Goal: Task Accomplishment & Management: Use online tool/utility

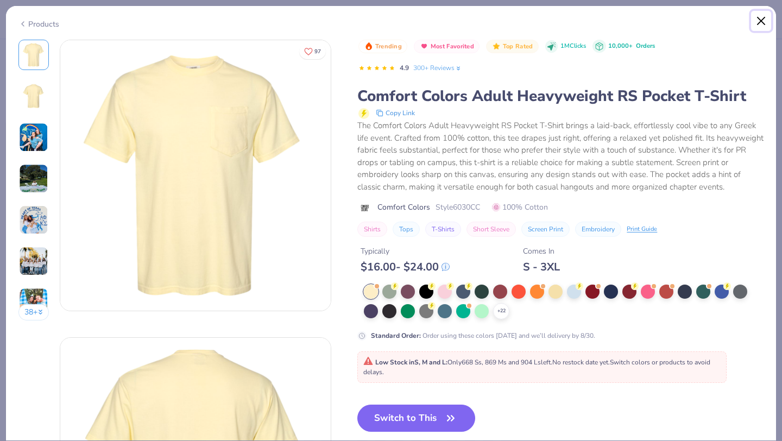
click at [758, 18] on button "Close" at bounding box center [761, 21] width 21 height 21
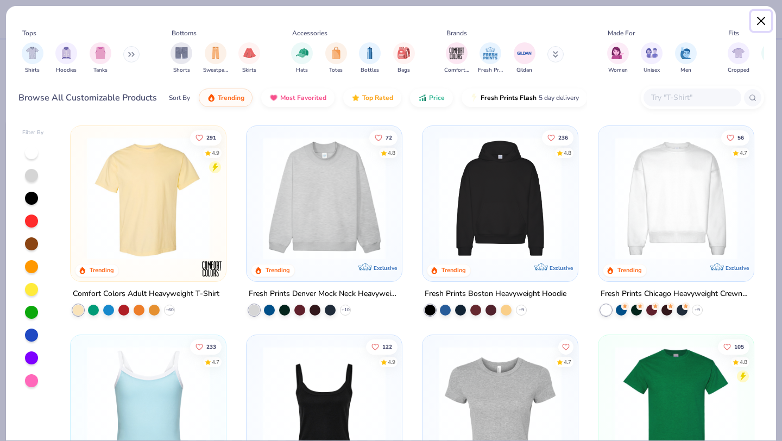
click at [763, 19] on button "Close" at bounding box center [761, 21] width 21 height 21
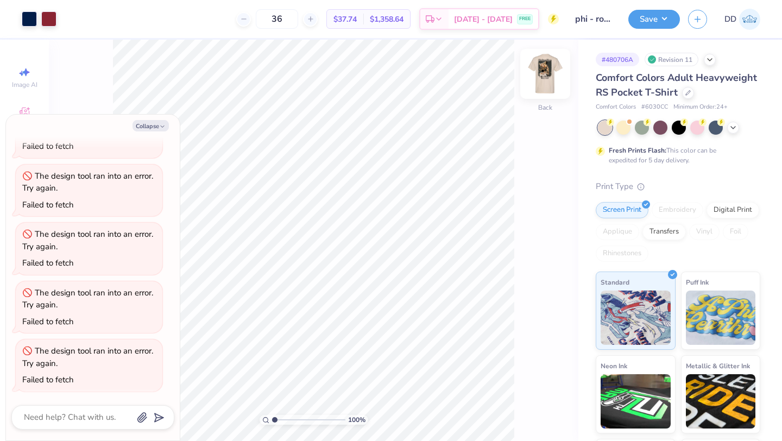
click at [549, 77] on img at bounding box center [545, 73] width 43 height 43
click at [68, 18] on div at bounding box center [68, 17] width 15 height 15
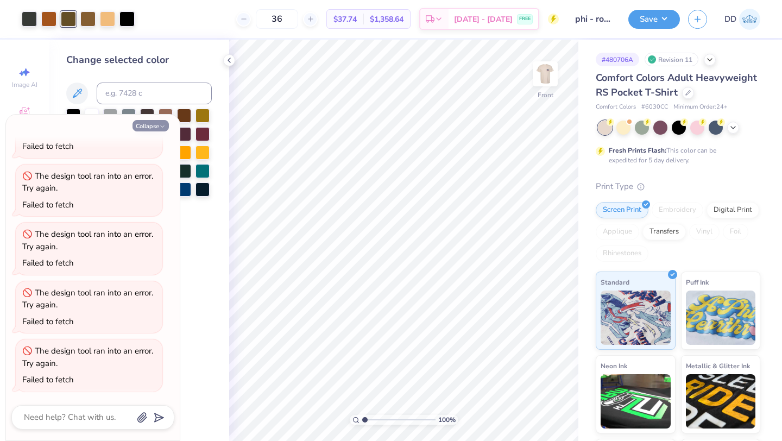
click at [146, 125] on button "Collapse" at bounding box center [151, 125] width 36 height 11
type textarea "x"
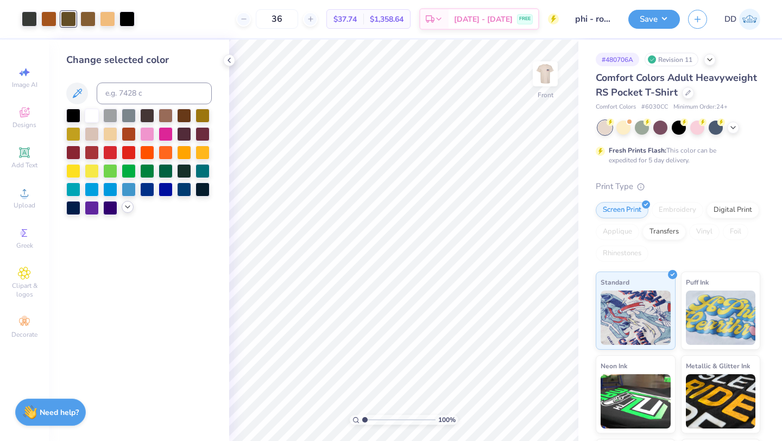
click at [123, 210] on icon at bounding box center [127, 207] width 9 height 9
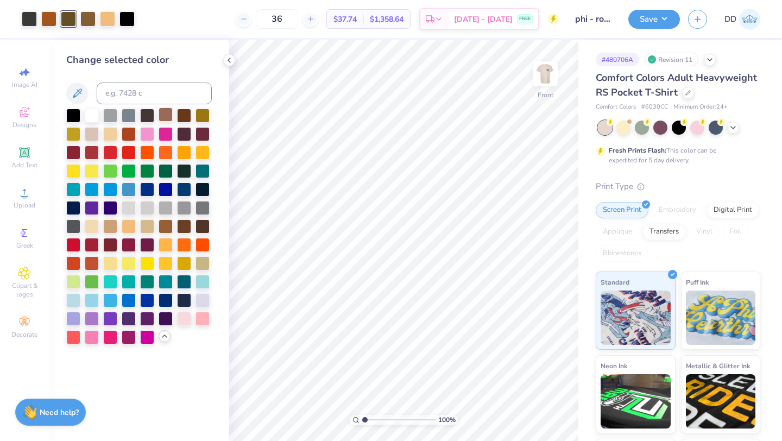
click at [164, 113] on div at bounding box center [166, 115] width 14 height 14
click at [87, 23] on div at bounding box center [87, 17] width 15 height 15
click at [164, 111] on div at bounding box center [166, 115] width 14 height 14
click at [528, 407] on icon at bounding box center [527, 410] width 11 height 11
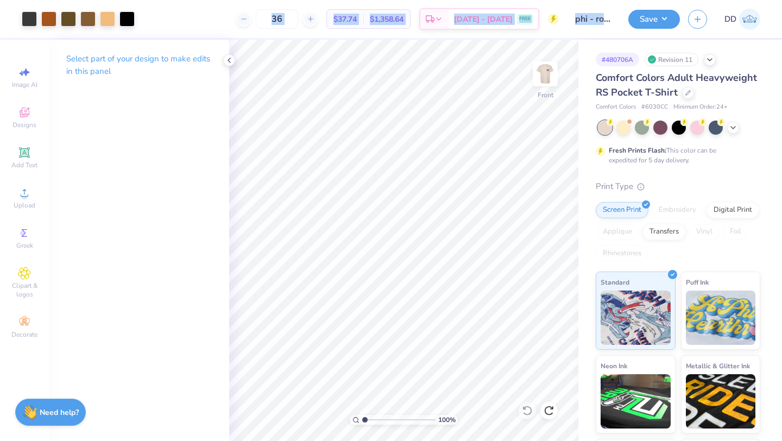
drag, startPoint x: 29, startPoint y: 19, endPoint x: 35, endPoint y: 40, distance: 21.6
click at [35, 40] on div "Art colors 36 $37.74 Per Item $1,358.64 Total Est. Delivery [DATE] - [DATE] FRE…" at bounding box center [391, 220] width 782 height 441
click at [129, 18] on div at bounding box center [127, 17] width 15 height 15
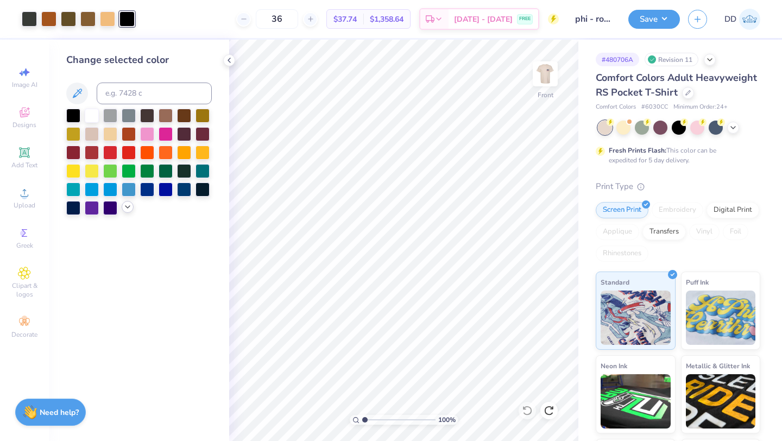
click at [126, 210] on icon at bounding box center [127, 207] width 9 height 9
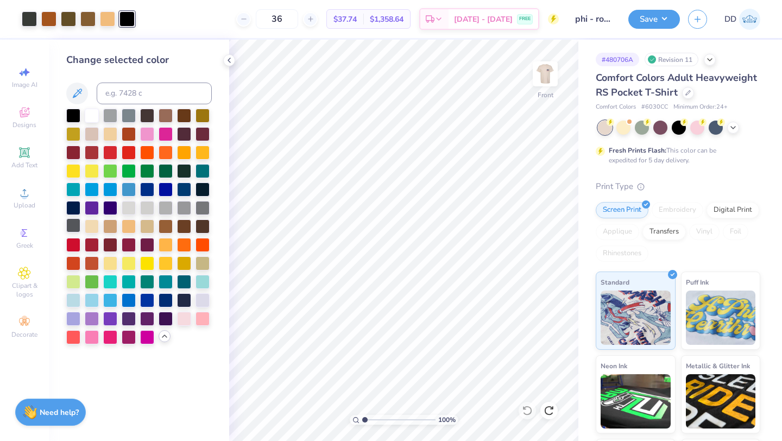
click at [72, 225] on div at bounding box center [73, 225] width 14 height 14
click at [29, 21] on div at bounding box center [29, 17] width 15 height 15
click at [72, 223] on div at bounding box center [73, 225] width 14 height 14
click at [525, 411] on icon at bounding box center [527, 410] width 11 height 11
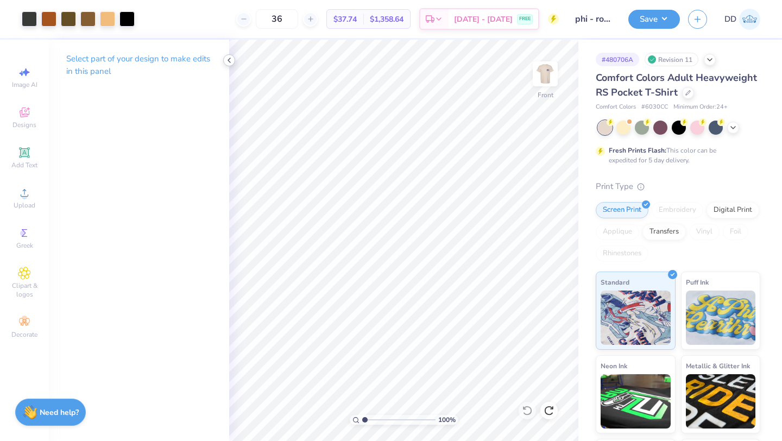
click at [229, 62] on icon at bounding box center [229, 60] width 9 height 9
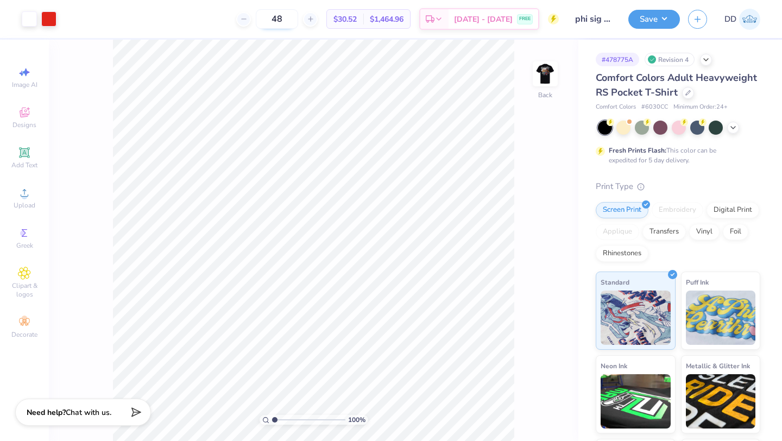
click at [279, 16] on input "48" at bounding box center [277, 19] width 42 height 20
type input "36"
click at [545, 75] on img at bounding box center [545, 73] width 43 height 43
click at [547, 71] on img at bounding box center [545, 73] width 43 height 43
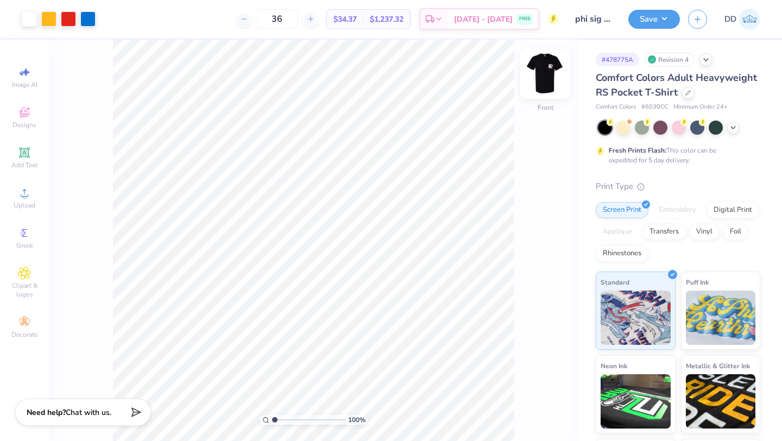
click at [545, 70] on img at bounding box center [545, 73] width 43 height 43
click at [538, 71] on img at bounding box center [545, 73] width 43 height 43
click at [539, 83] on img at bounding box center [545, 73] width 43 height 43
click at [686, 93] on icon at bounding box center [688, 91] width 5 height 5
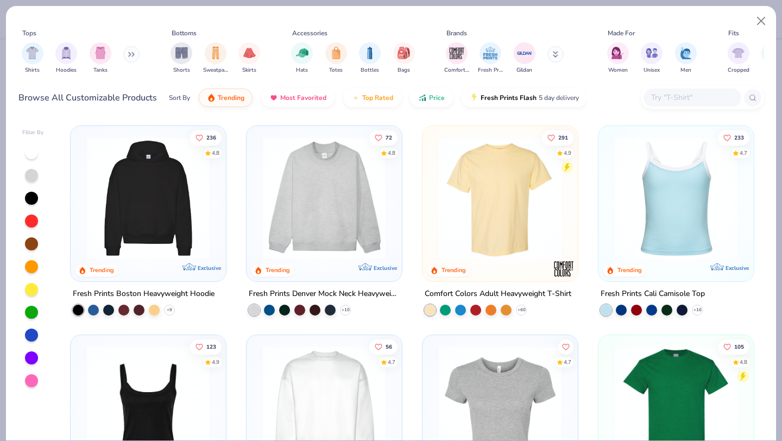
click at [702, 96] on input "text" at bounding box center [692, 97] width 84 height 12
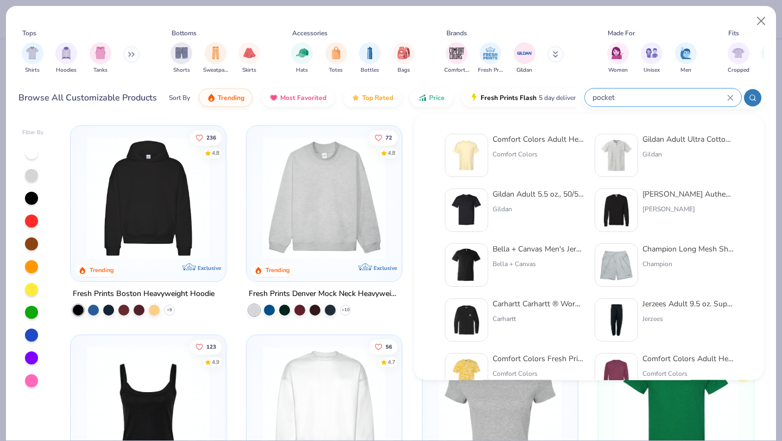
type input "pocket"
click at [688, 153] on div "Gildan" at bounding box center [688, 154] width 91 height 10
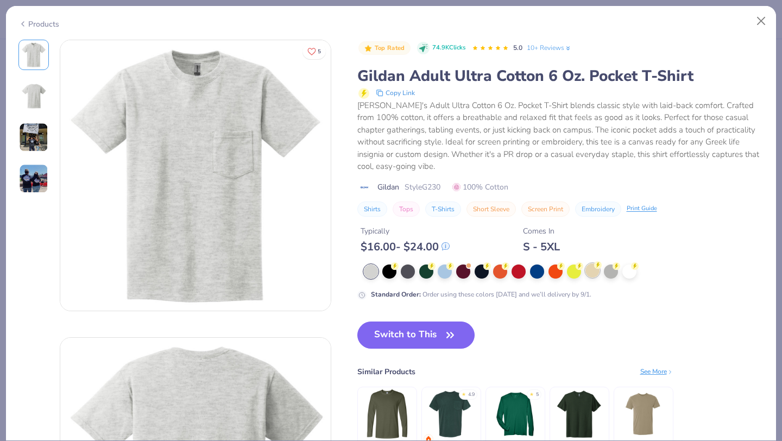
click at [591, 271] on div at bounding box center [593, 270] width 14 height 14
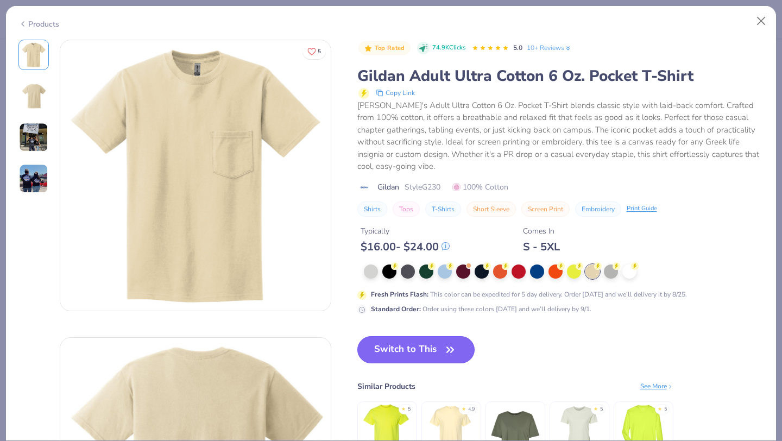
click at [434, 350] on button "Switch to This" at bounding box center [416, 349] width 118 height 27
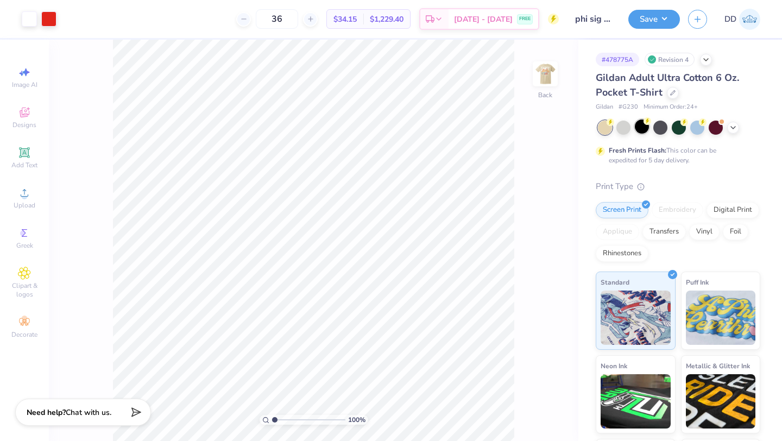
click at [643, 135] on div "Fresh Prints Flash: This color can be expedited for 5 day delivery." at bounding box center [678, 143] width 165 height 45
click at [645, 130] on div at bounding box center [642, 127] width 14 height 14
